Goal: Find specific fact: Find contact information

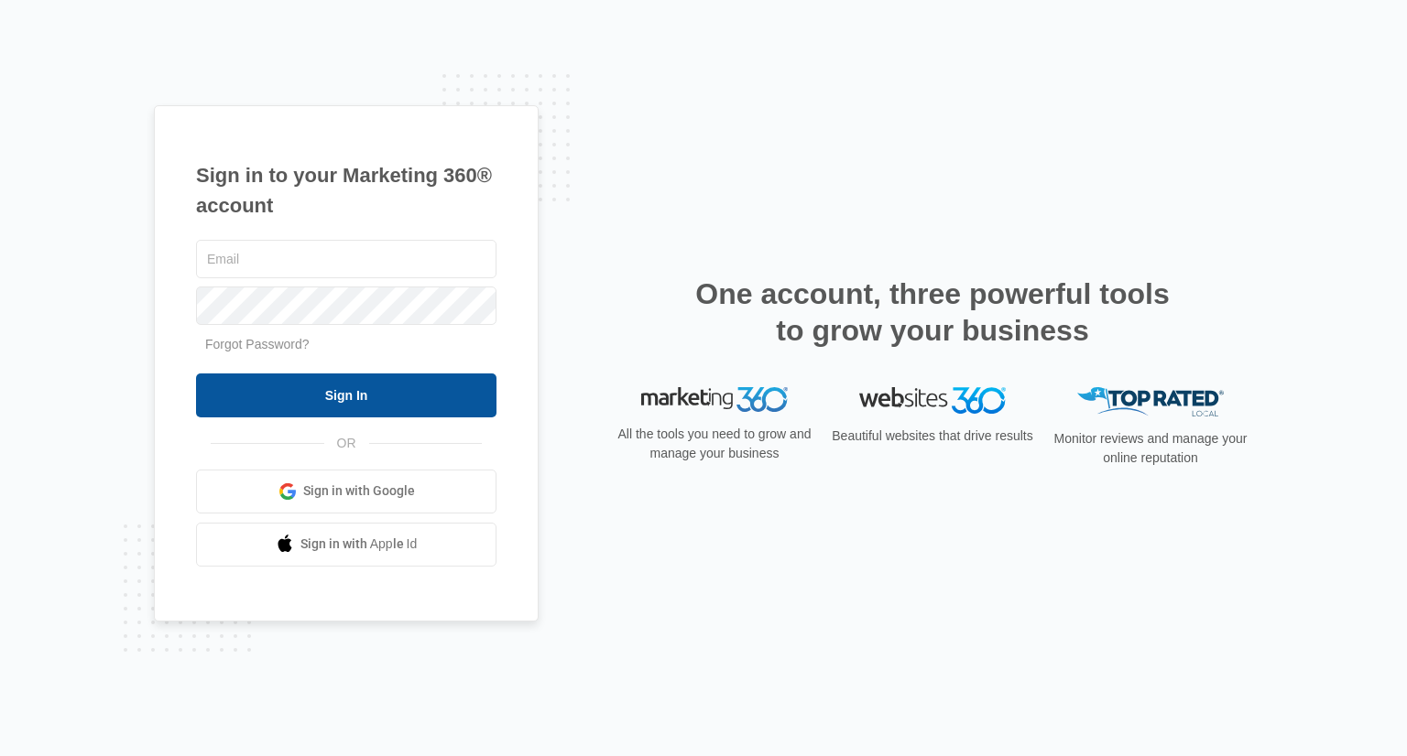
type input "[PERSON_NAME][EMAIL_ADDRESS][DOMAIN_NAME]"
click at [319, 412] on input "Sign In" at bounding box center [346, 396] width 300 height 44
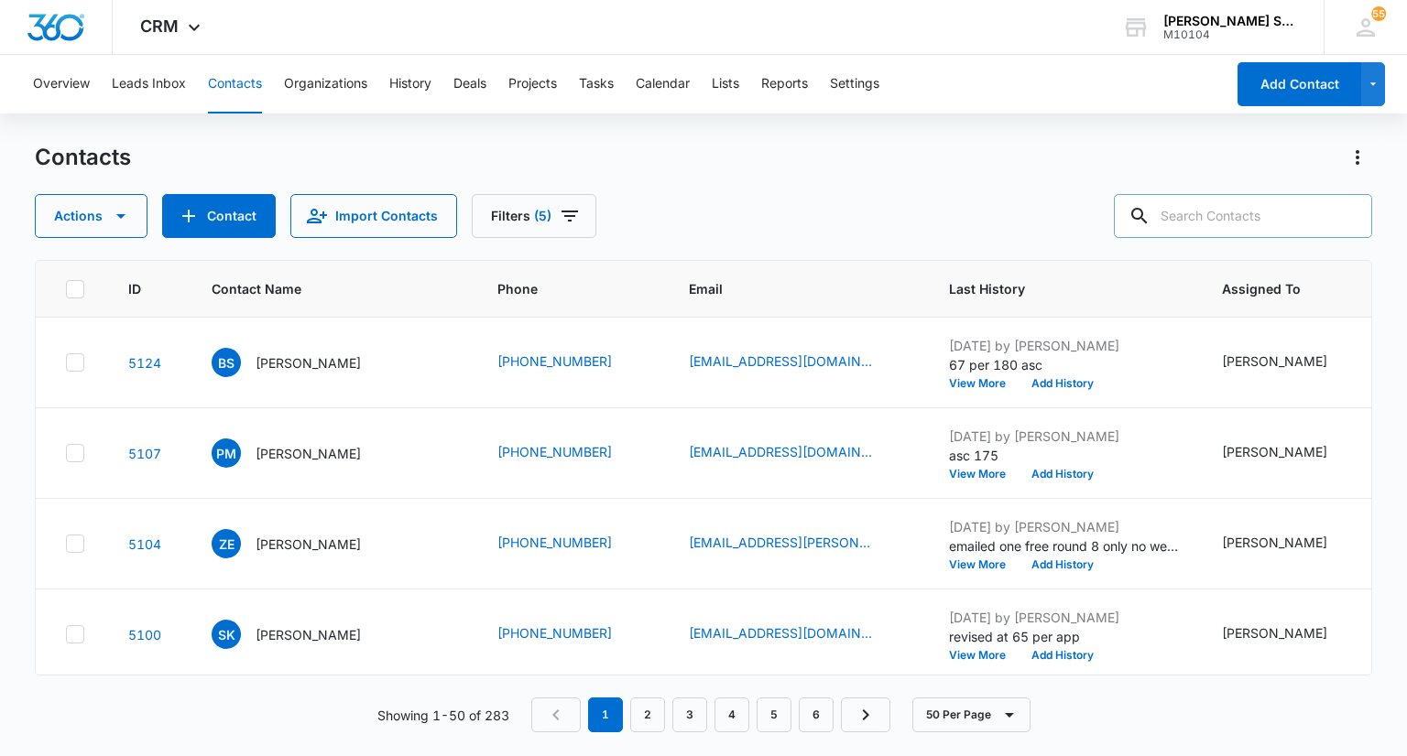
click at [1203, 223] on input "text" at bounding box center [1243, 216] width 258 height 44
type input "bradley"
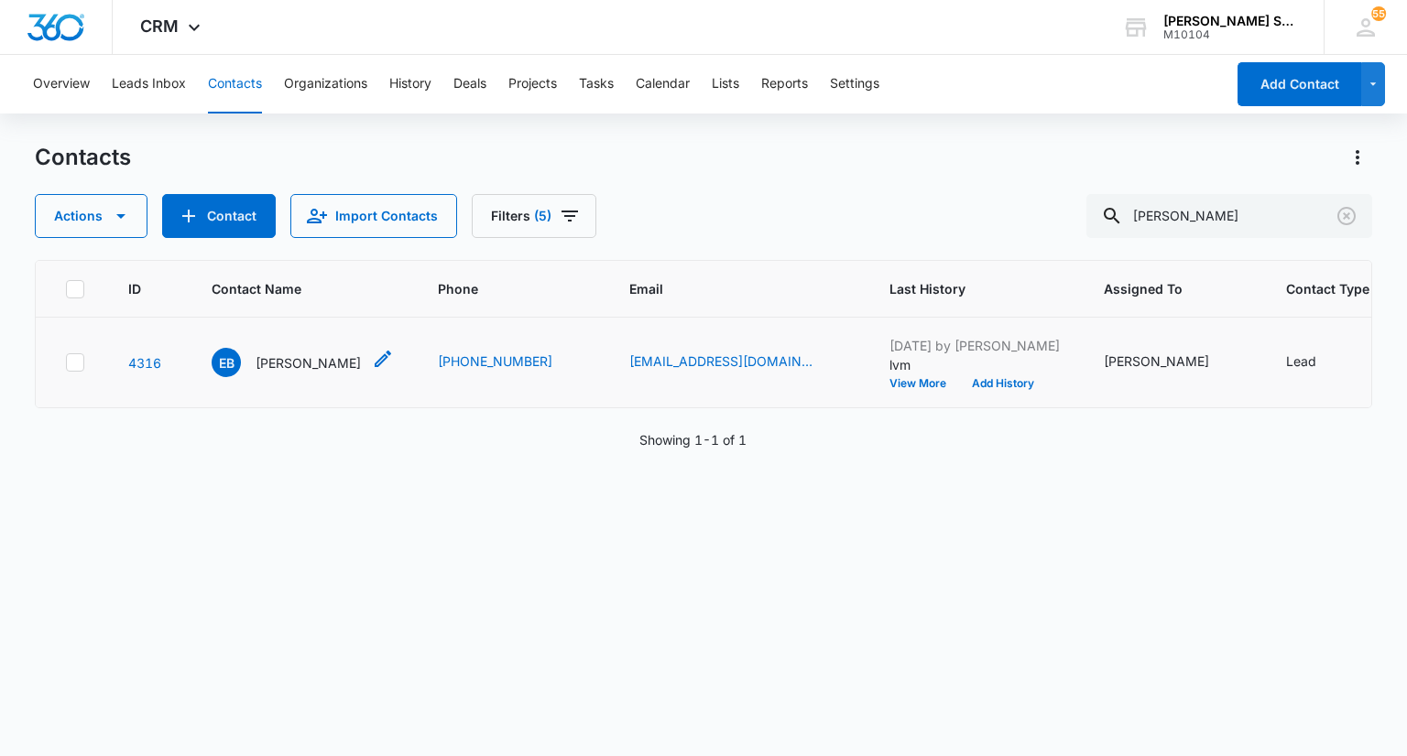
click at [281, 373] on p "Eli Bradley" at bounding box center [308, 363] width 105 height 19
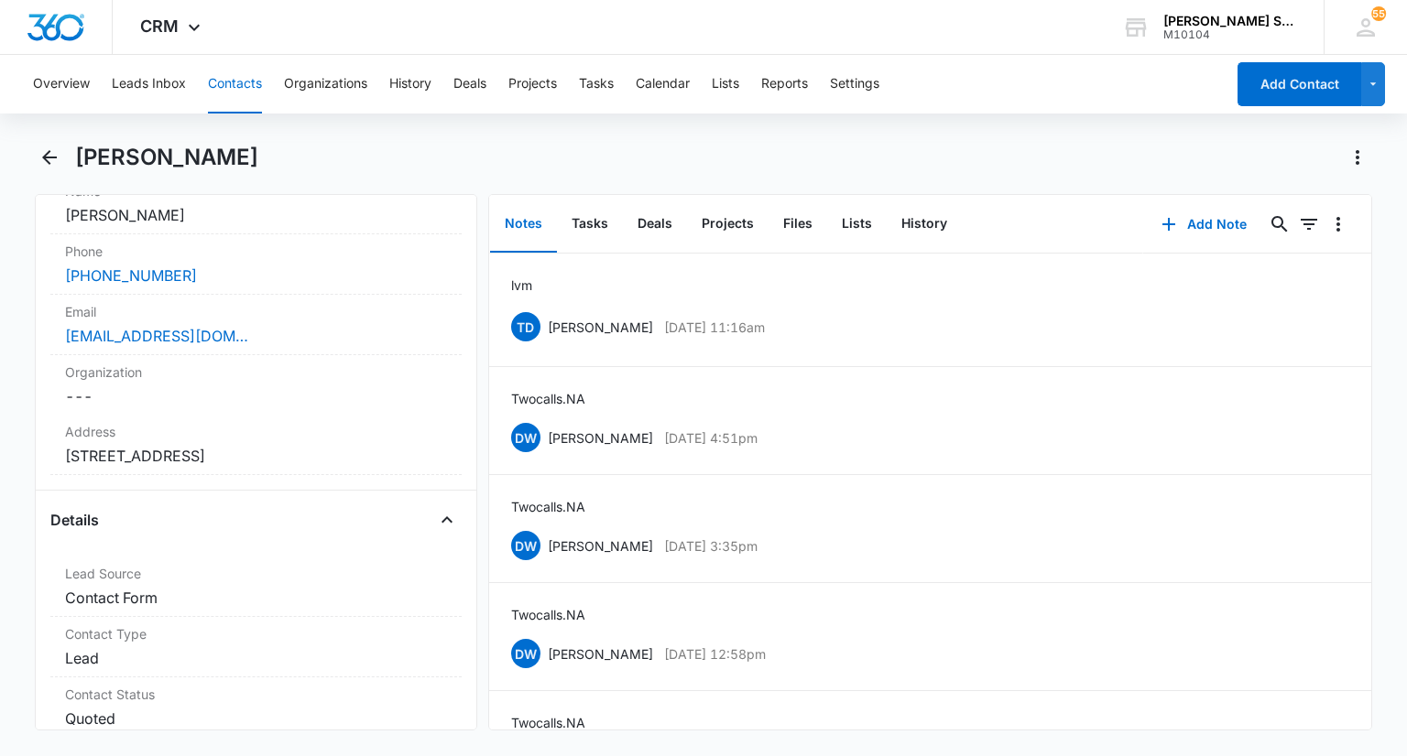
scroll to position [366, 0]
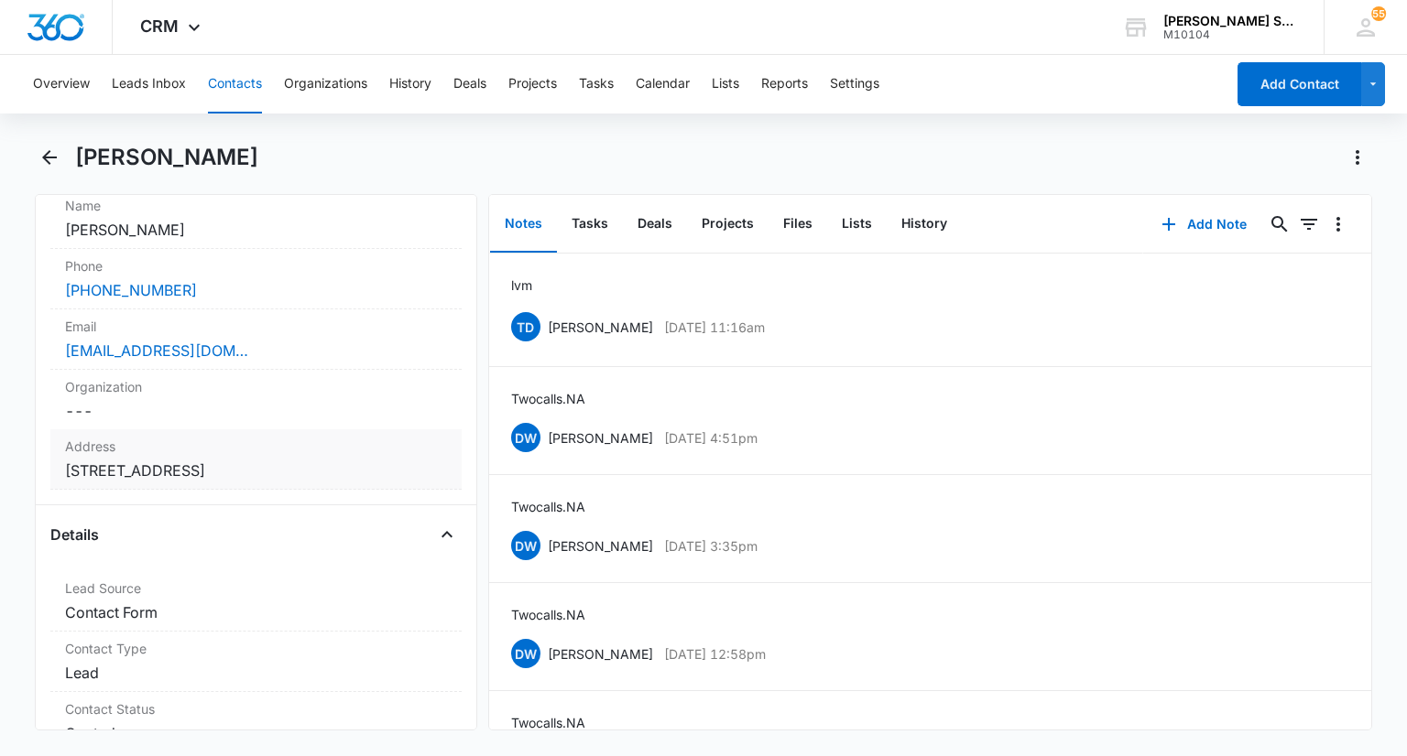
click at [323, 443] on label "Address" at bounding box center [255, 446] width 381 height 19
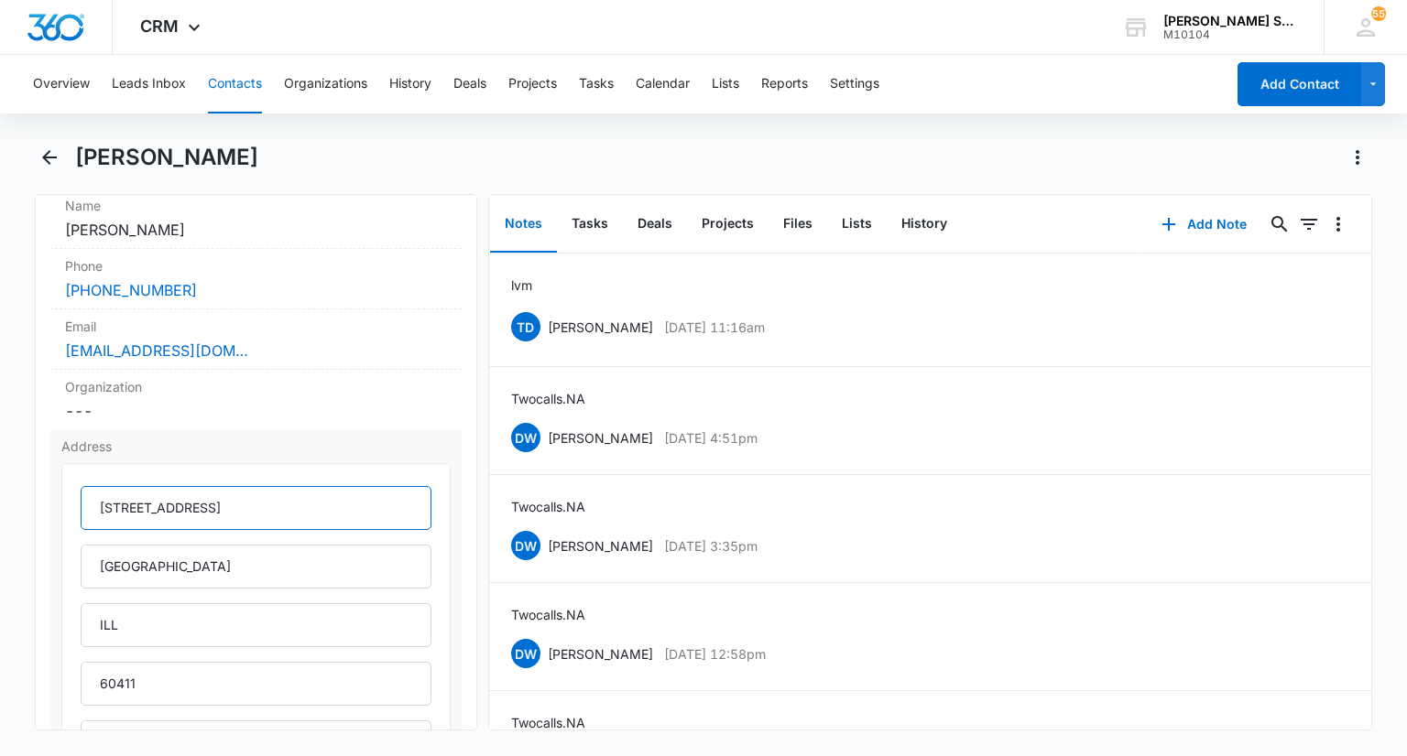
drag, startPoint x: 287, startPoint y: 495, endPoint x: 96, endPoint y: 492, distance: 190.5
click at [96, 492] on input "20643 Western Ave" at bounding box center [256, 508] width 350 height 44
